Goal: Information Seeking & Learning: Learn about a topic

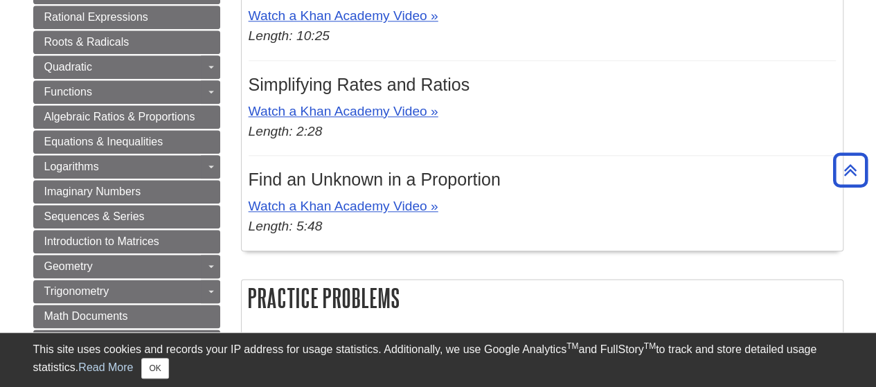
scroll to position [920, 0]
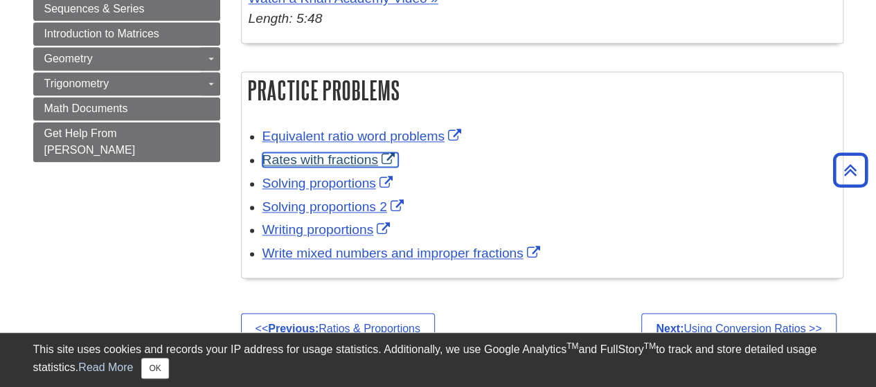
click at [297, 156] on link "Rates with fractions" at bounding box center [330, 159] width 136 height 15
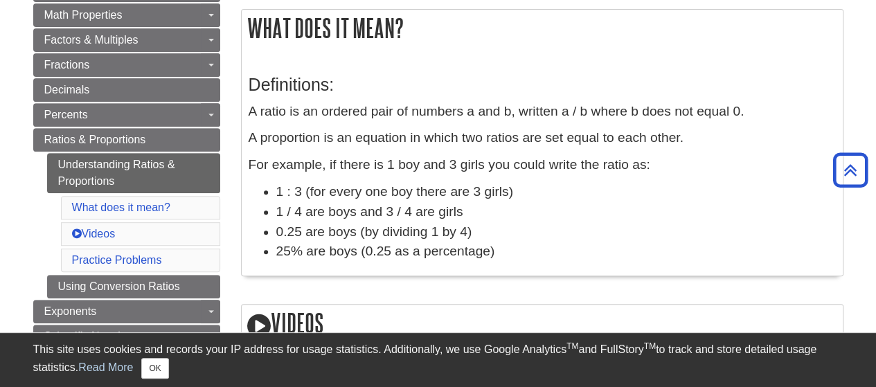
scroll to position [228, 0]
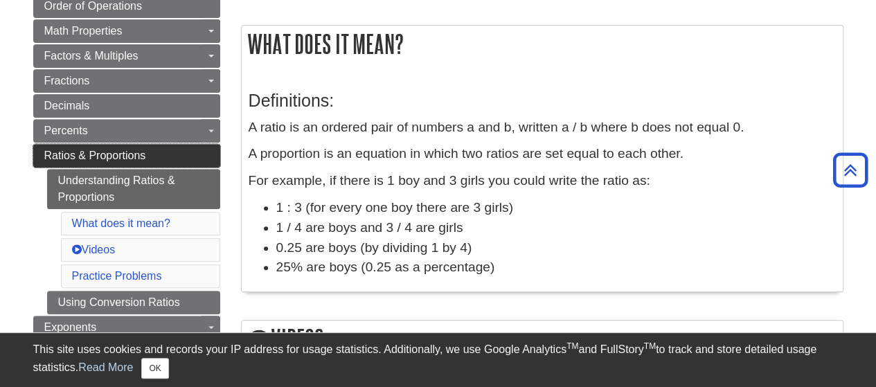
click at [82, 150] on span "Ratios & Proportions" at bounding box center [95, 156] width 102 height 12
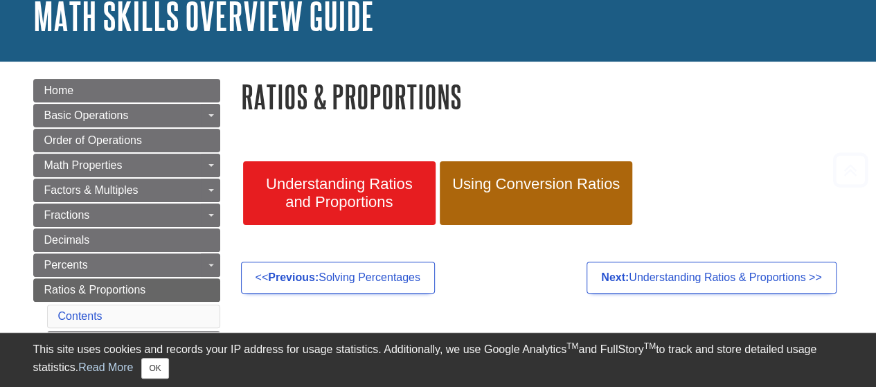
scroll to position [208, 0]
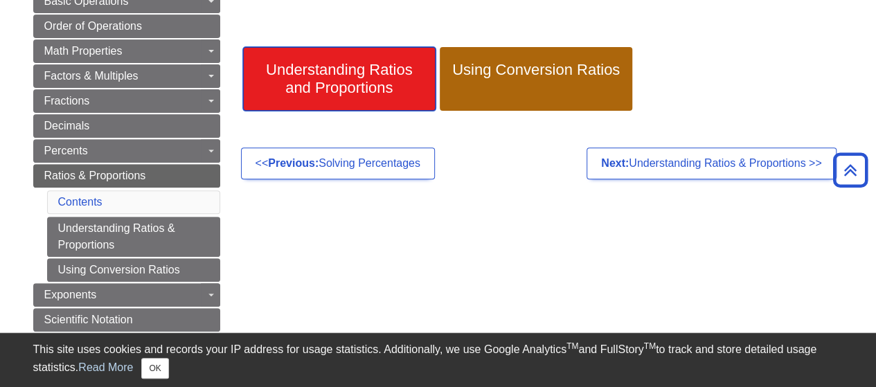
click at [370, 73] on span "Understanding Ratios and Proportions" at bounding box center [339, 79] width 172 height 36
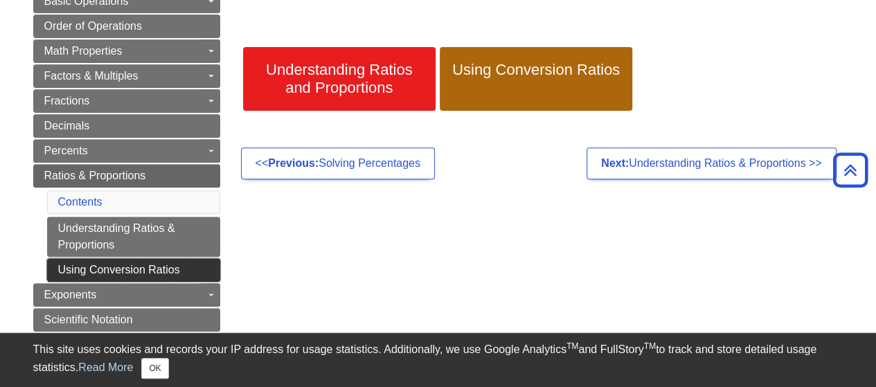
click at [192, 268] on link "Using Conversion Ratios" at bounding box center [133, 270] width 173 height 24
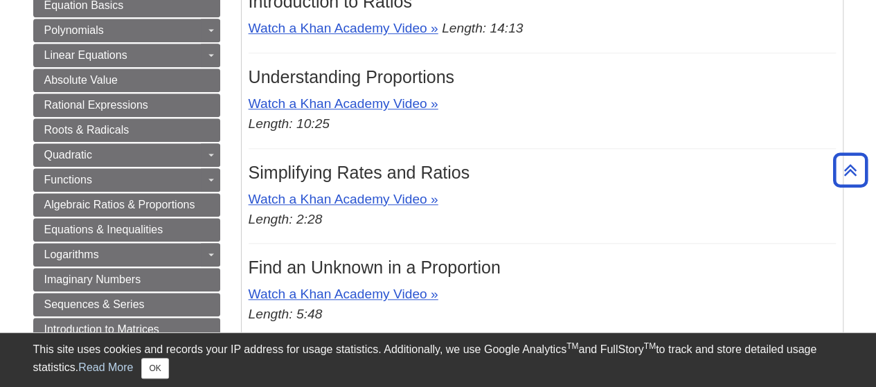
scroll to position [623, 0]
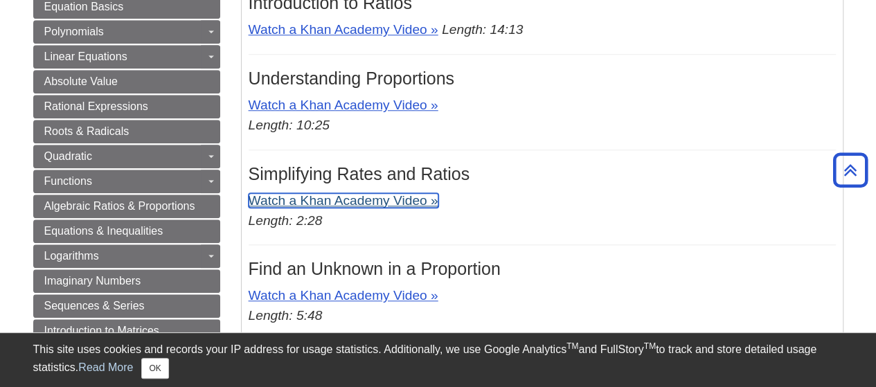
click at [337, 197] on link "Watch a Khan Academy Video »" at bounding box center [344, 200] width 190 height 15
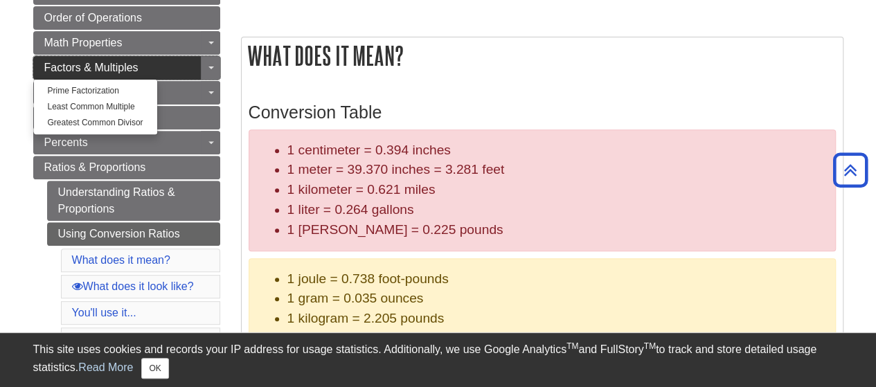
scroll to position [208, 0]
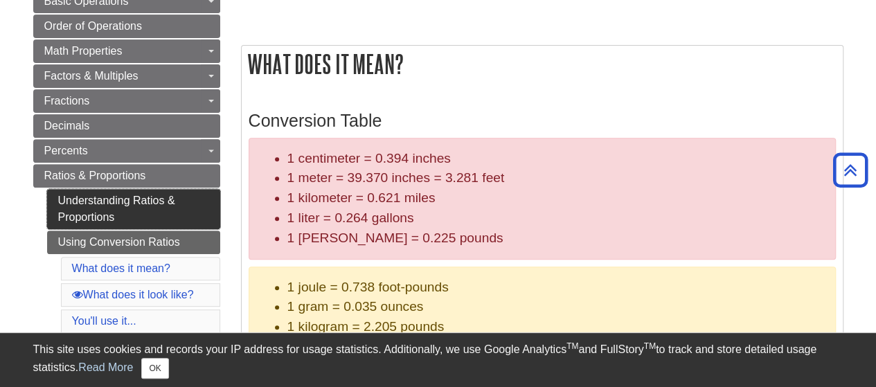
click at [125, 202] on link "Understanding Ratios & Proportions" at bounding box center [133, 209] width 173 height 40
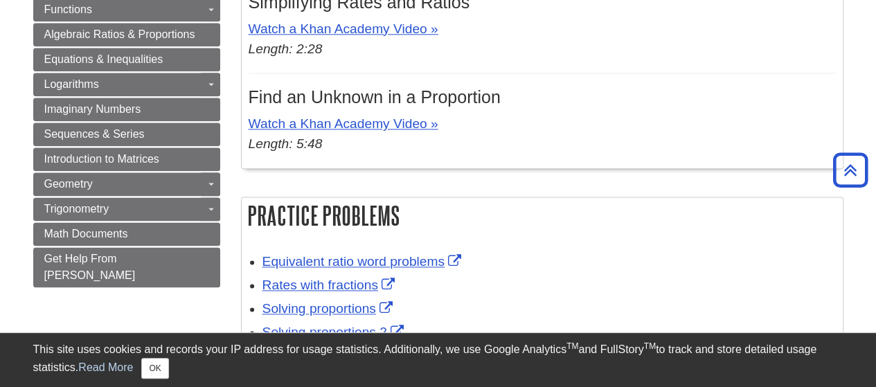
scroll to position [900, 0]
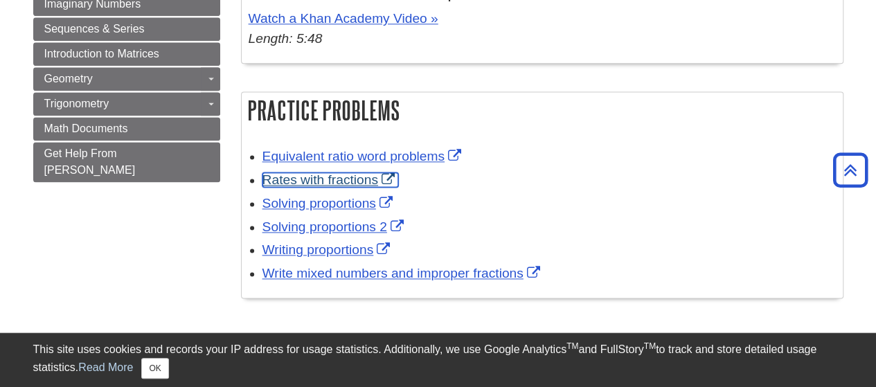
click at [348, 175] on link "Rates with fractions" at bounding box center [330, 179] width 136 height 15
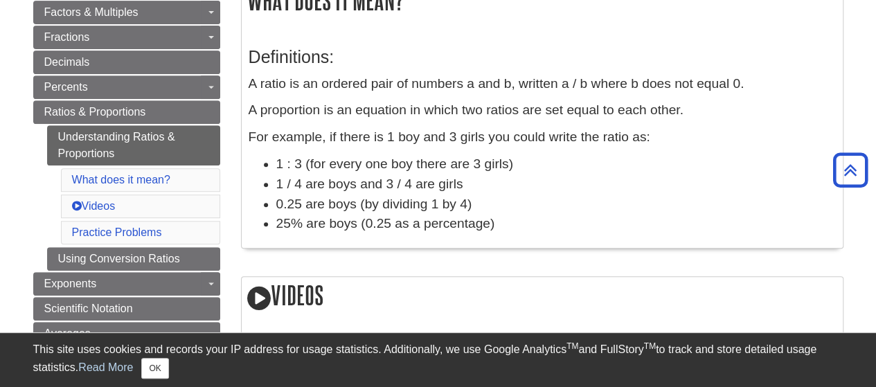
scroll to position [346, 0]
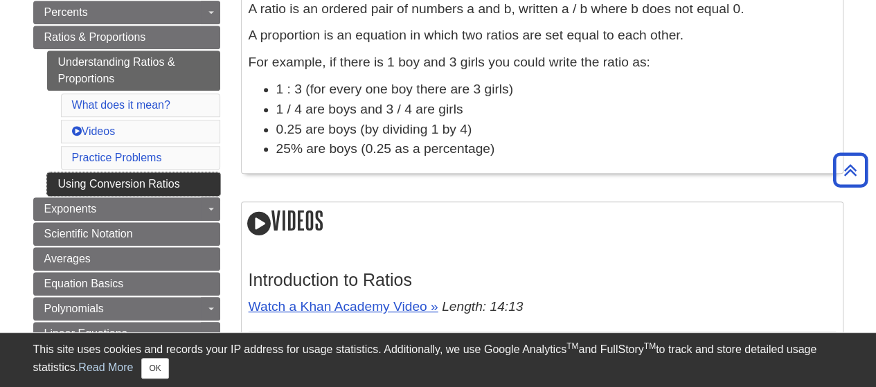
click at [186, 181] on link "Using Conversion Ratios" at bounding box center [133, 184] width 173 height 24
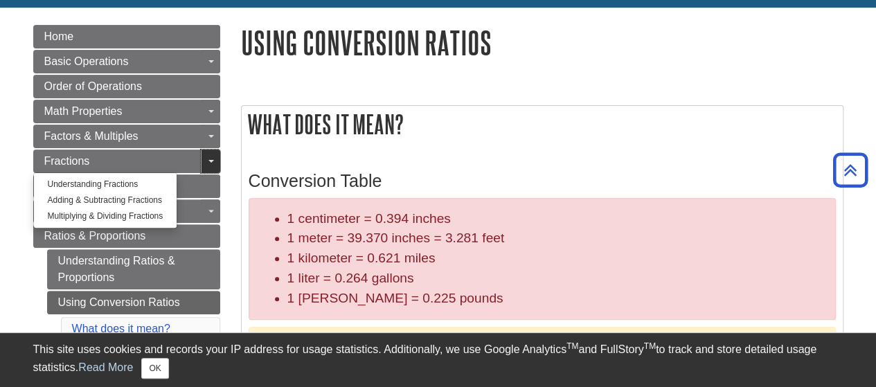
scroll to position [138, 0]
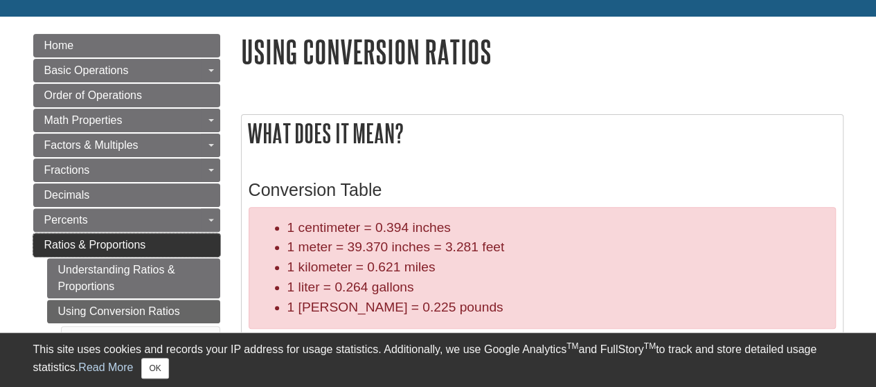
click at [172, 241] on link "Ratios & Proportions" at bounding box center [126, 245] width 187 height 24
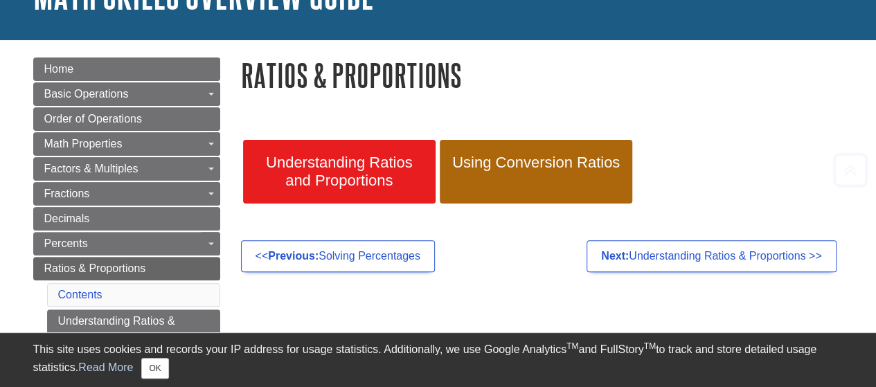
scroll to position [208, 0]
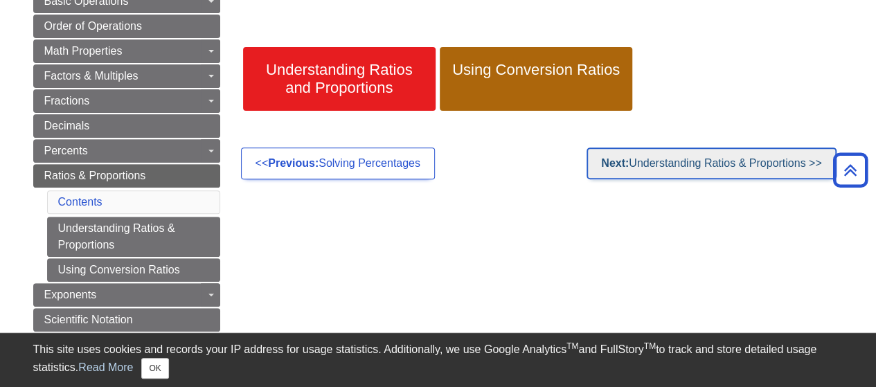
click at [712, 168] on link "Next: Understanding Ratios & Proportions >>" at bounding box center [711, 163] width 249 height 32
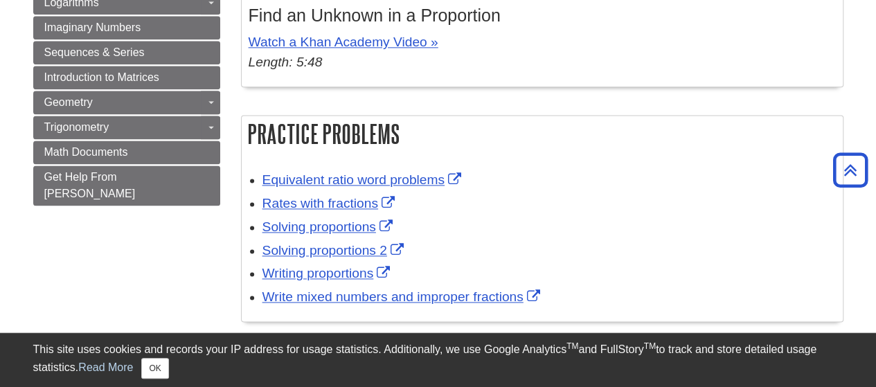
scroll to position [969, 0]
